Goal: Find contact information: Find contact information

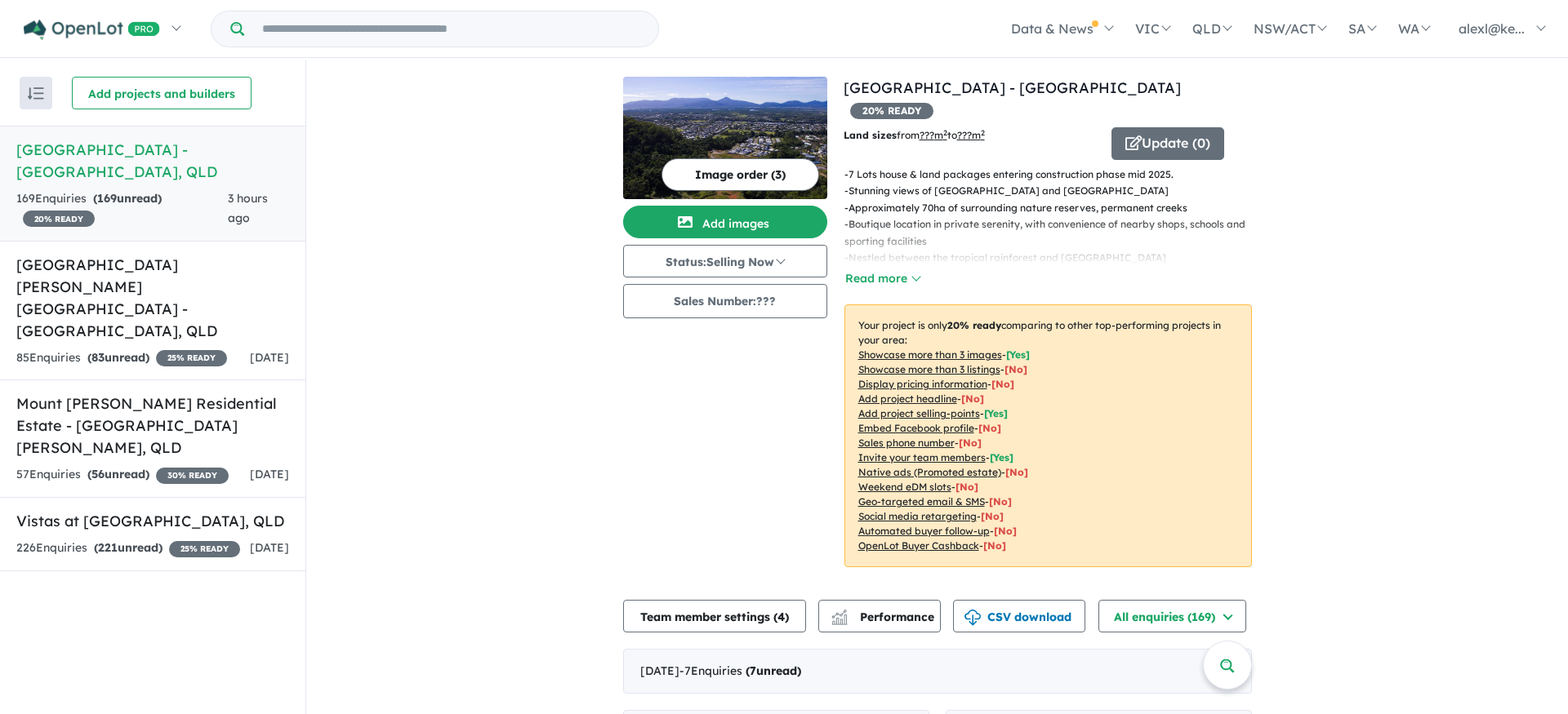
click at [90, 155] on h5 "[GEOGRAPHIC_DATA] - [GEOGRAPHIC_DATA] , [GEOGRAPHIC_DATA]" at bounding box center [152, 161] width 273 height 44
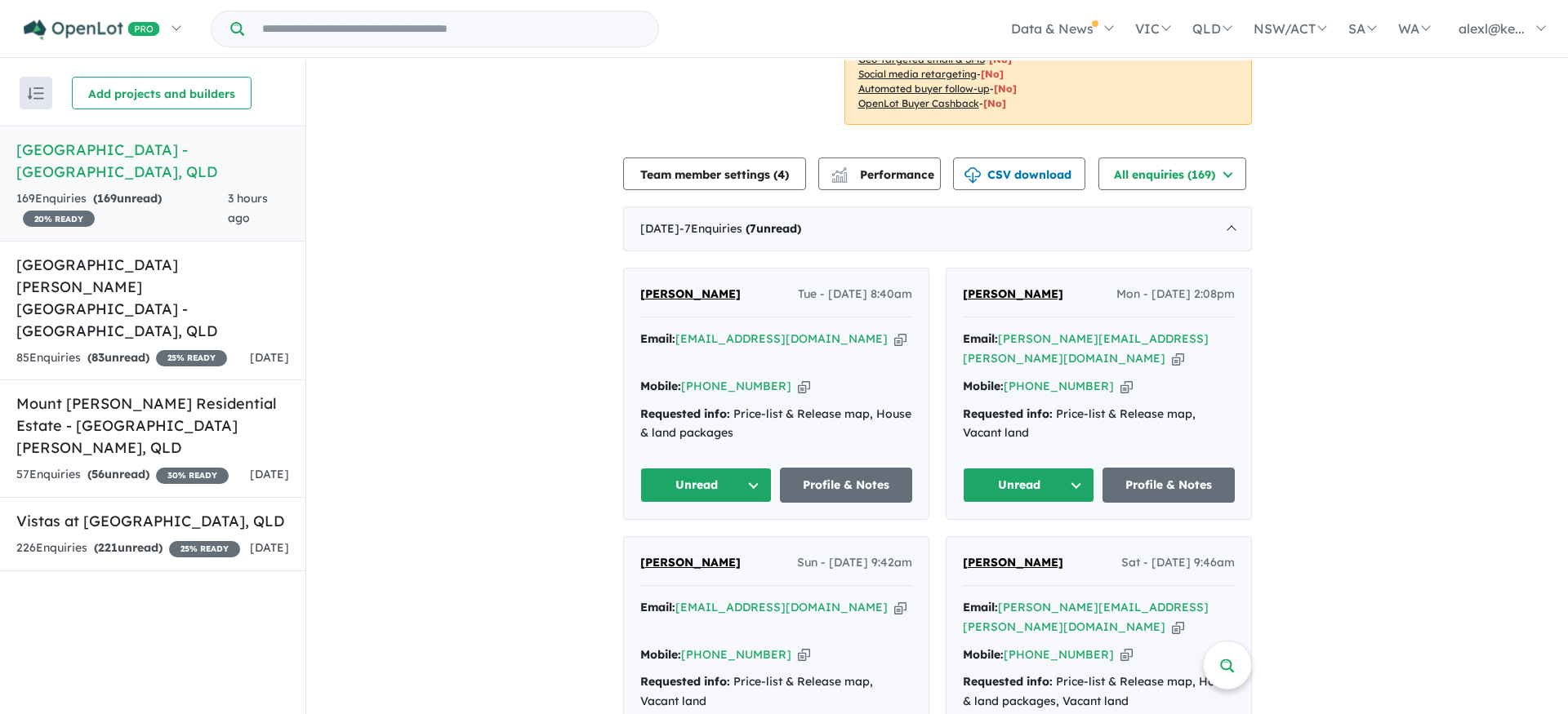
scroll to position [455, 0]
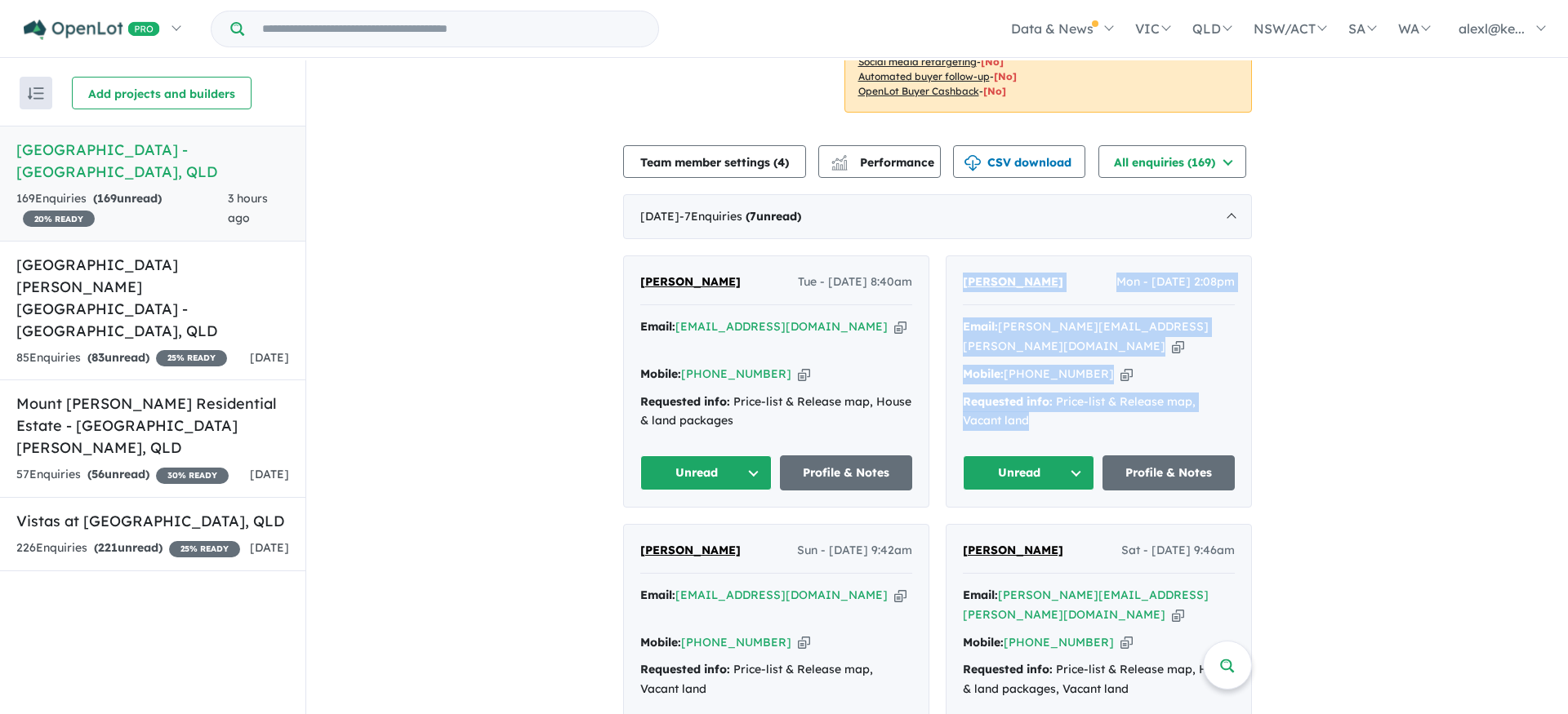
drag, startPoint x: 1037, startPoint y: 379, endPoint x: 943, endPoint y: 257, distance: 154.0
click at [946, 257] on div "[PERSON_NAME] Mon - [DATE] 2:08pm Email: [PERSON_NAME][EMAIL_ADDRESS][PERSON_NA…" at bounding box center [1099, 381] width 305 height 251
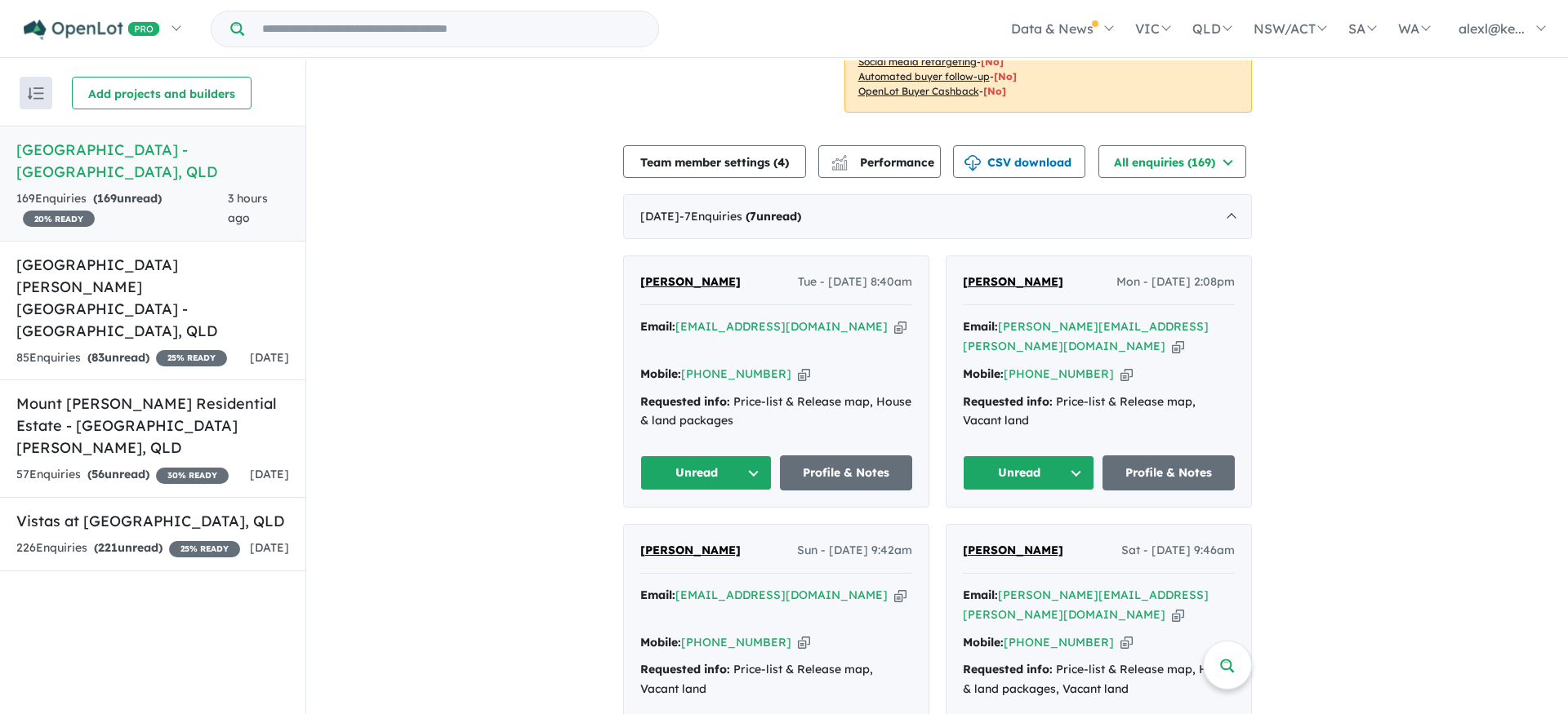
click at [1111, 393] on div "Requested info: Price-list & Release map, Vacant land" at bounding box center [1099, 412] width 272 height 39
drag, startPoint x: 1092, startPoint y: 335, endPoint x: 1006, endPoint y: 341, distance: 86.2
click at [1006, 364] on div "Mobile: [PHONE_NUMBER] Copied!" at bounding box center [1099, 374] width 272 height 20
copy link "[PHONE_NUMBER]"
click at [761, 364] on div "Mobile: [PHONE_NUMBER] Copied!" at bounding box center [777, 374] width 272 height 20
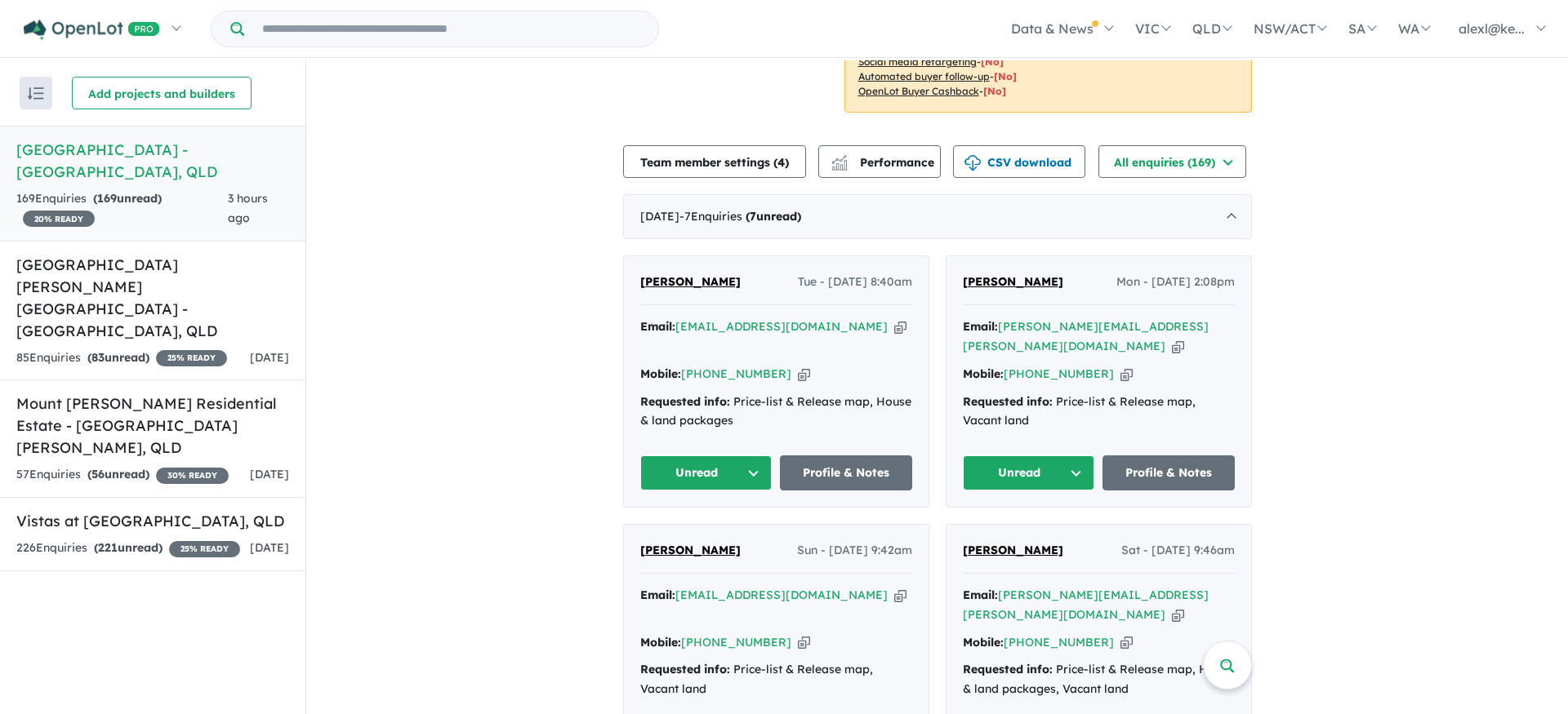
click at [830, 364] on div "Mobile: [PHONE_NUMBER] Copied!" at bounding box center [777, 374] width 272 height 20
